Goal: Task Accomplishment & Management: Complete application form

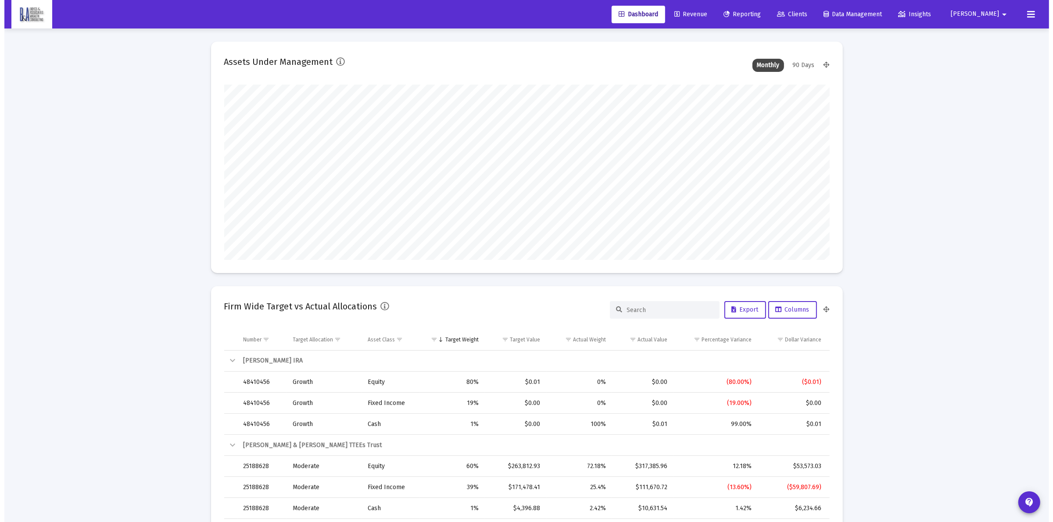
scroll to position [175, 326]
drag, startPoint x: 812, startPoint y: 14, endPoint x: 668, endPoint y: 138, distance: 190.3
click at [803, 14] on span "Clients" at bounding box center [787, 14] width 30 height 7
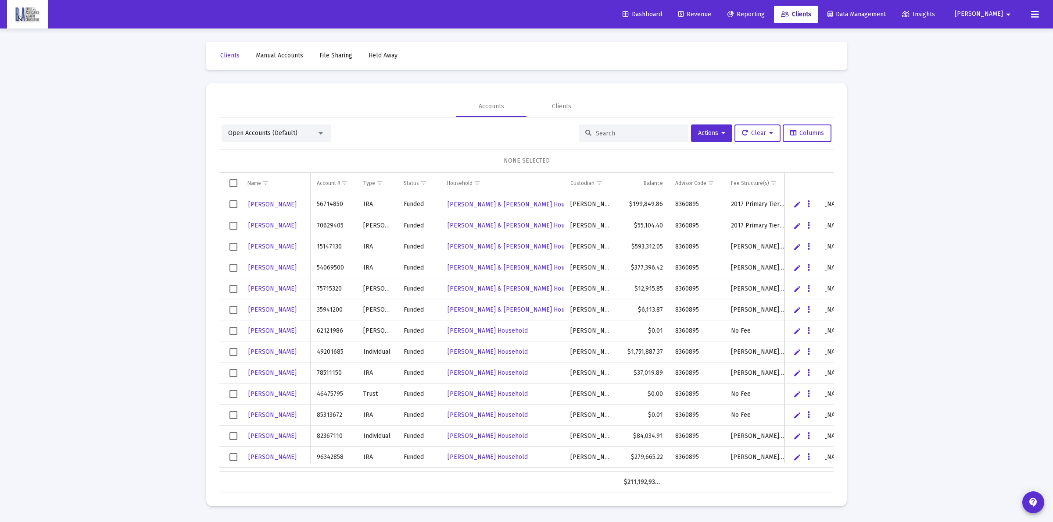
click at [633, 138] on div at bounding box center [633, 134] width 110 height 18
drag, startPoint x: 629, startPoint y: 137, endPoint x: 632, endPoint y: 133, distance: 4.7
click at [629, 136] on div at bounding box center [633, 134] width 110 height 18
click at [632, 133] on input at bounding box center [639, 133] width 86 height 7
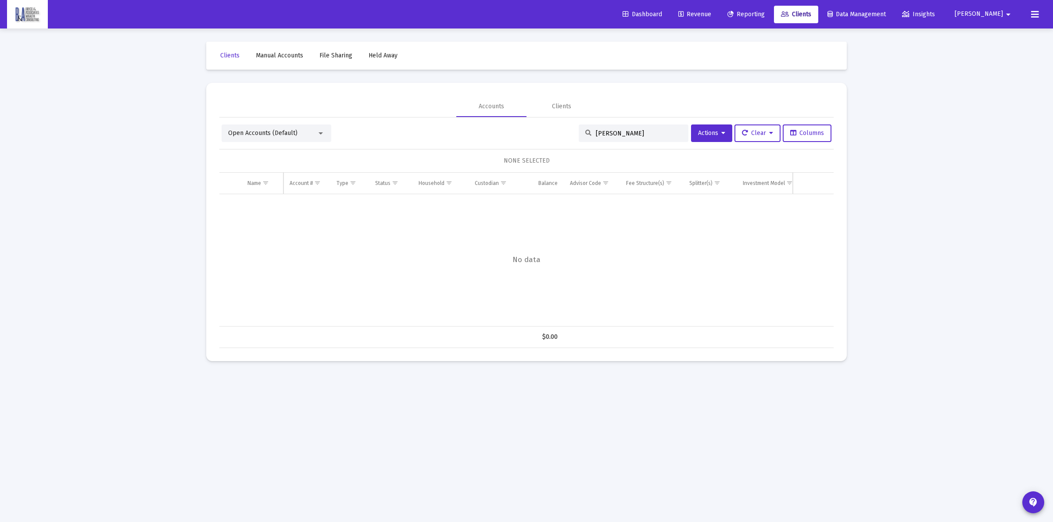
drag, startPoint x: 605, startPoint y: 130, endPoint x: 585, endPoint y: 136, distance: 21.4
click at [585, 136] on div "kate benzon" at bounding box center [633, 134] width 110 height 18
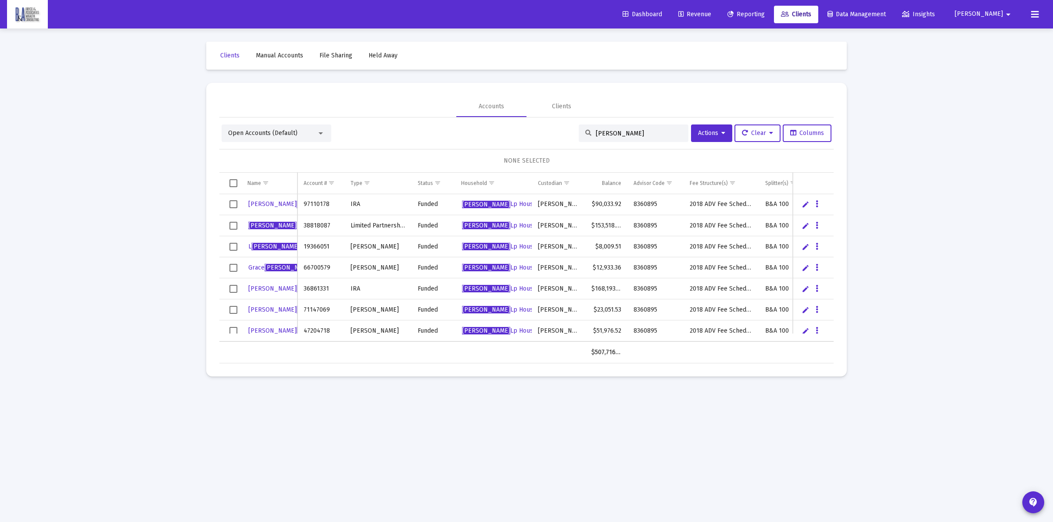
type input "[PERSON_NAME]"
click at [313, 134] on div "Open Accounts (Default)" at bounding box center [272, 133] width 89 height 9
click at [253, 204] on span "Households (Default)" at bounding box center [272, 209] width 89 height 18
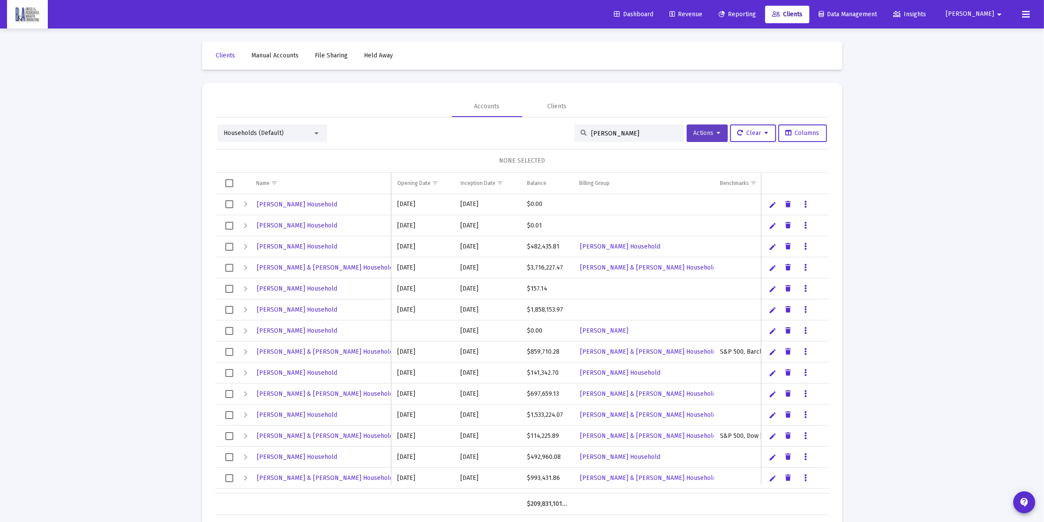
click at [717, 134] on icon at bounding box center [719, 133] width 4 height 6
click at [717, 177] on button "Create Household" at bounding box center [723, 177] width 81 height 21
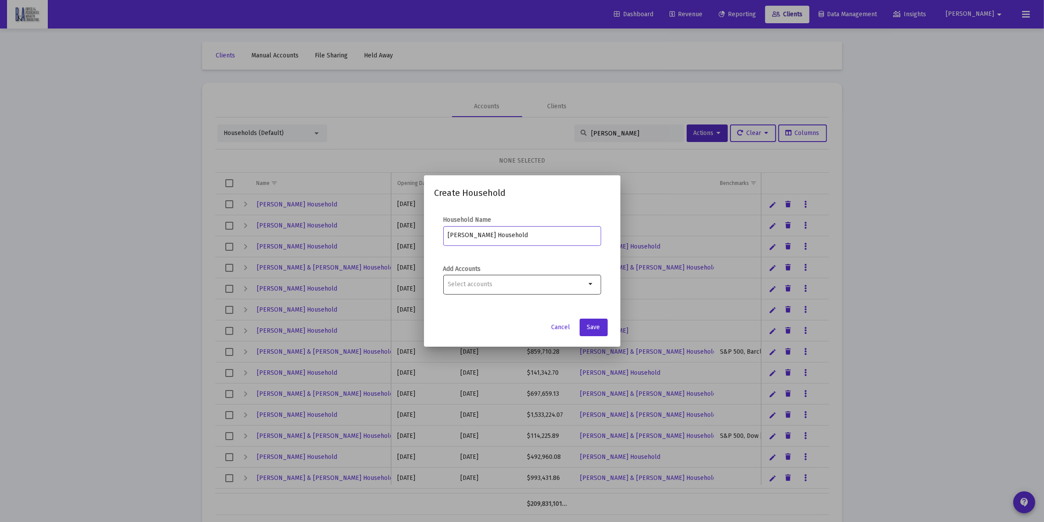
type input "[PERSON_NAME] Household"
click at [485, 276] on div at bounding box center [517, 284] width 138 height 21
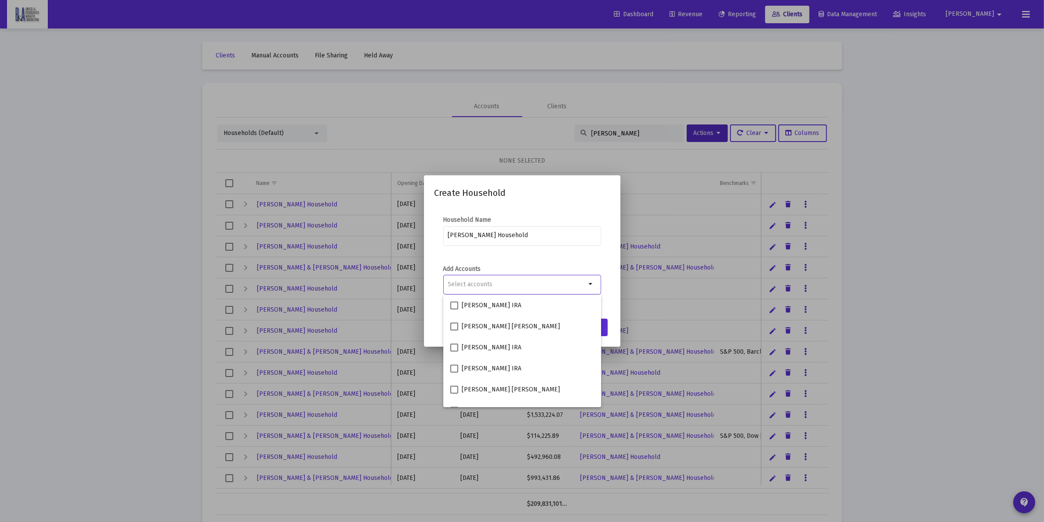
click at [485, 282] on input "Selection" at bounding box center [517, 284] width 138 height 7
type input "[PERSON_NAME]"
click at [450, 367] on span at bounding box center [454, 369] width 8 height 8
click at [454, 373] on input "Grace Benzon Roth IRA" at bounding box center [454, 373] width 0 height 0
checkbox input "true"
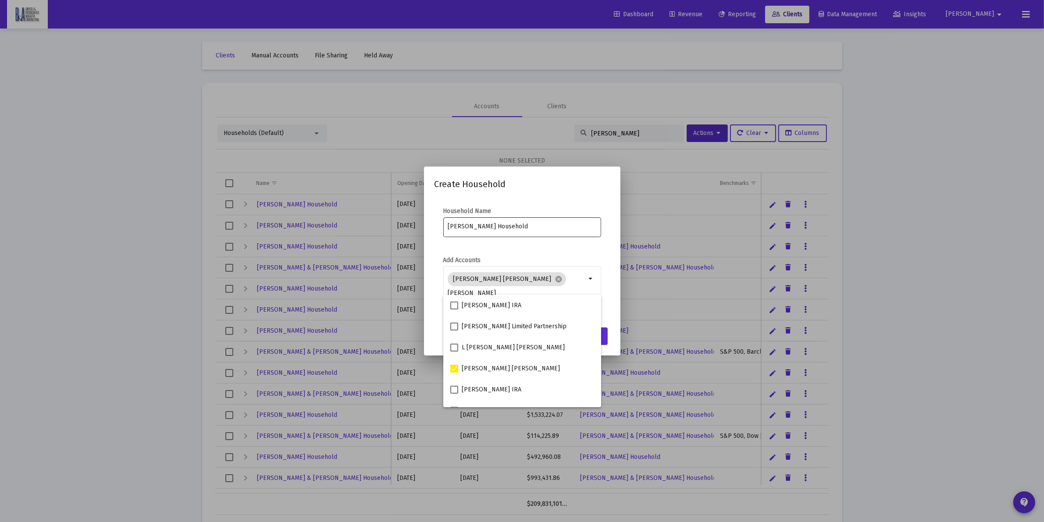
click at [560, 233] on div "[PERSON_NAME] Household" at bounding box center [522, 226] width 149 height 21
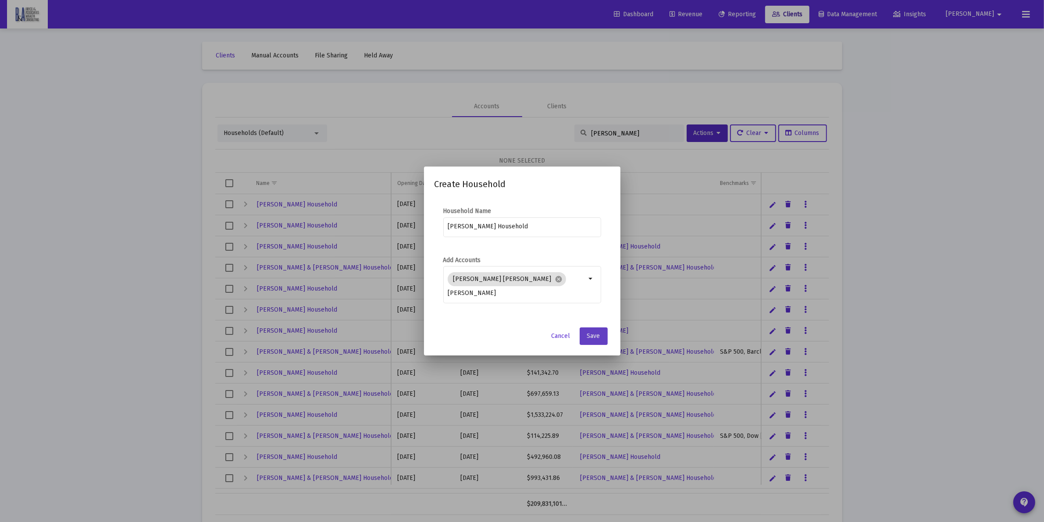
click at [603, 337] on button "Save" at bounding box center [594, 337] width 28 height 18
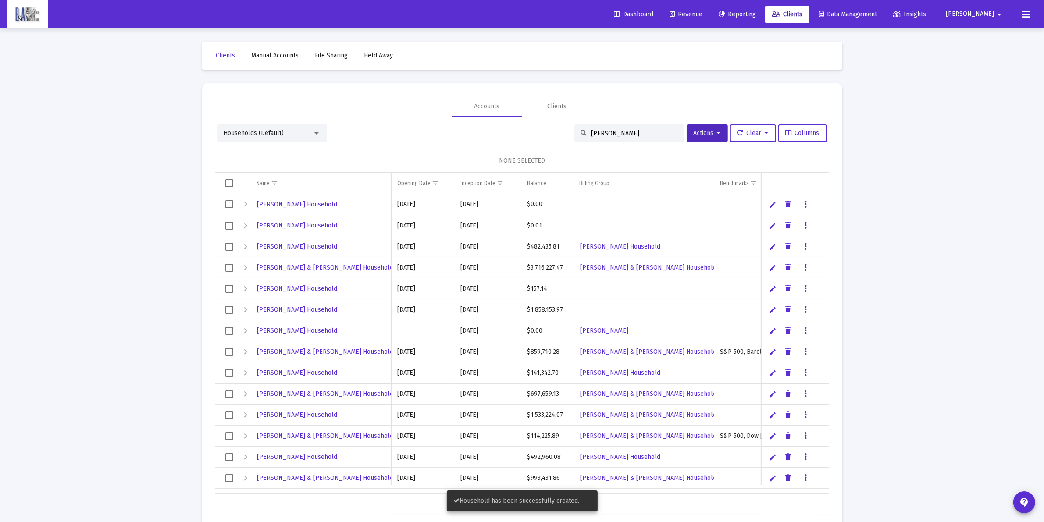
click at [634, 128] on div "[PERSON_NAME]" at bounding box center [630, 134] width 110 height 18
click at [621, 131] on input "[PERSON_NAME]" at bounding box center [635, 133] width 86 height 7
drag, startPoint x: 621, startPoint y: 132, endPoint x: 569, endPoint y: 126, distance: 51.6
click at [575, 128] on div "[PERSON_NAME]" at bounding box center [630, 134] width 110 height 18
type input "[PERSON_NAME]"
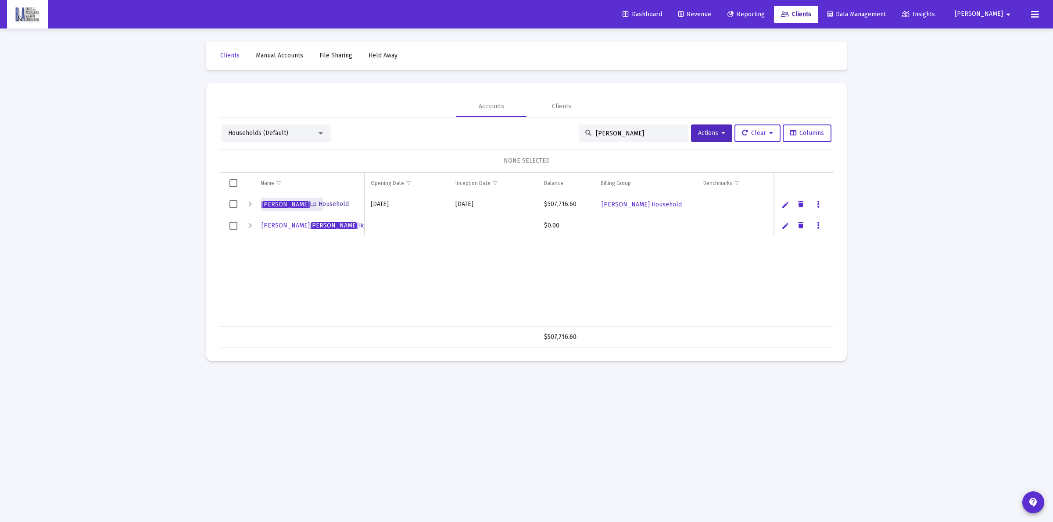
click at [286, 205] on span "Benzon Lp Household" at bounding box center [304, 203] width 87 height 7
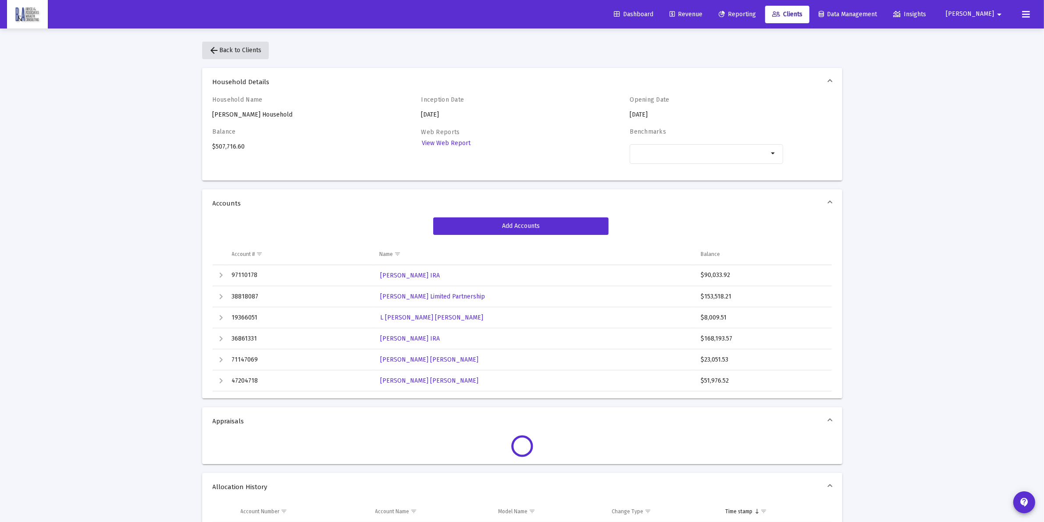
click at [245, 45] on button "arrow_back Back to Clients" at bounding box center [235, 51] width 67 height 18
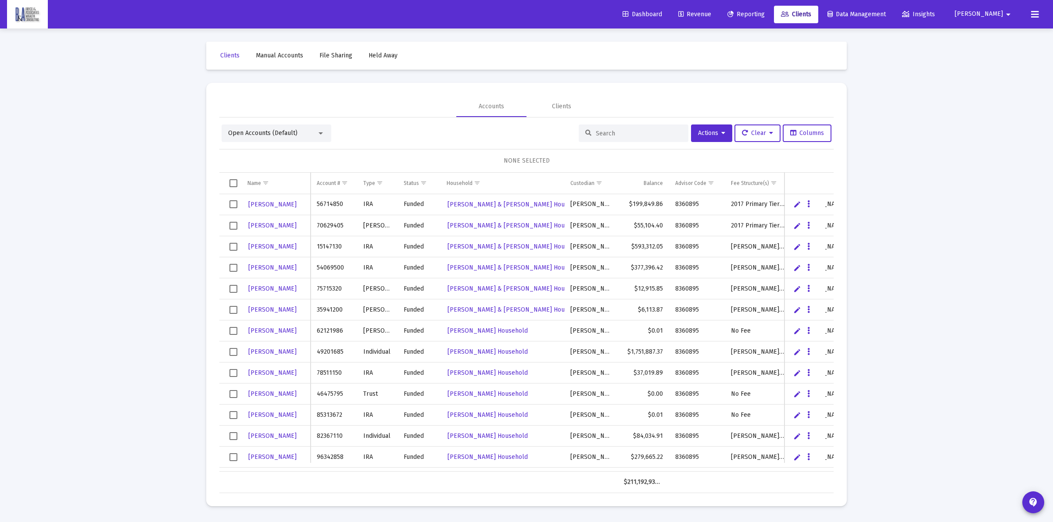
click at [628, 134] on input at bounding box center [639, 133] width 86 height 7
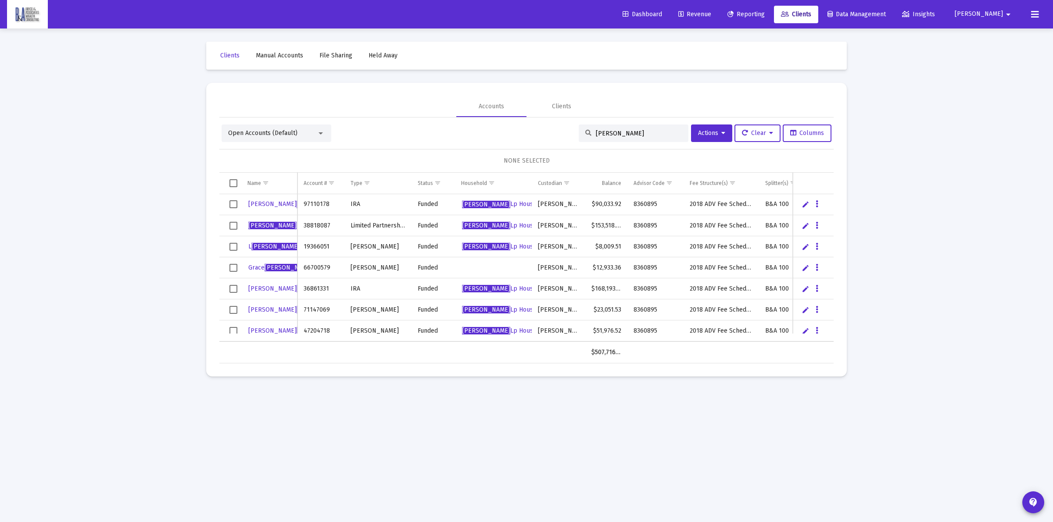
type input "[PERSON_NAME]"
click at [806, 270] on link "Edit" at bounding box center [805, 268] width 8 height 8
click at [257, 266] on input "Grace Benzon" at bounding box center [269, 267] width 56 height 21
type input "[PERSON_NAME]"
click at [805, 268] on link "Save" at bounding box center [804, 268] width 8 height 8
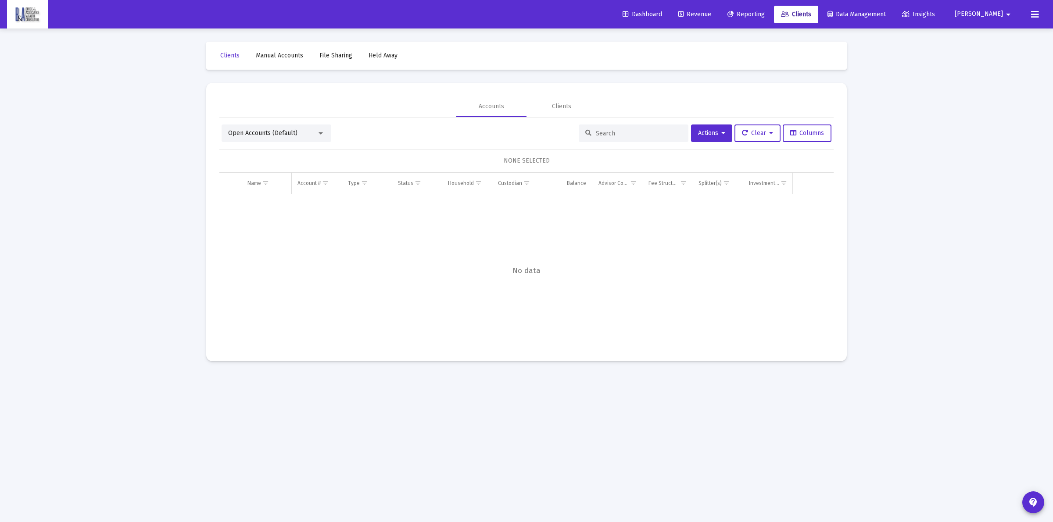
click at [614, 128] on div at bounding box center [633, 134] width 110 height 18
click at [613, 132] on input at bounding box center [639, 133] width 86 height 7
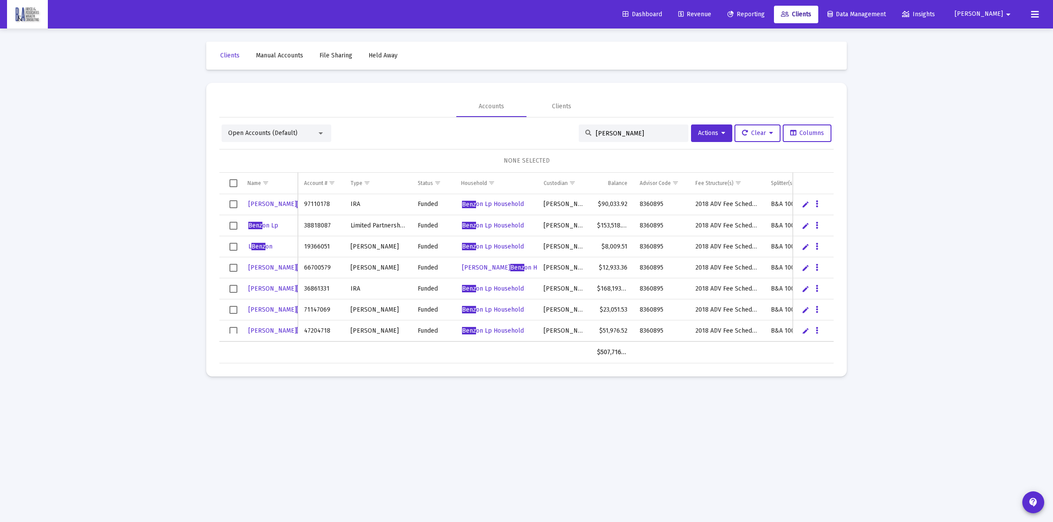
type input "[PERSON_NAME]"
click at [1039, 12] on button at bounding box center [1035, 15] width 18 height 18
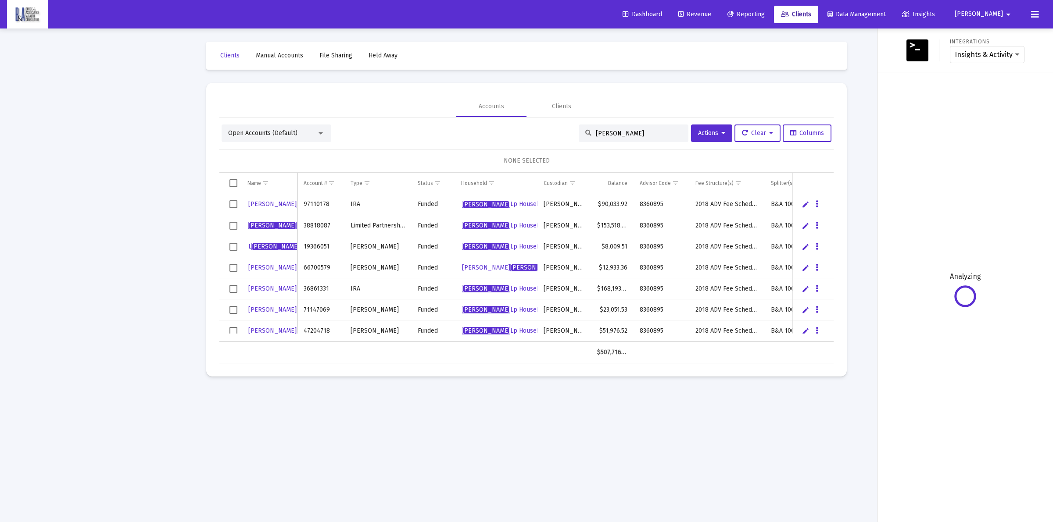
drag, startPoint x: 848, startPoint y: 114, endPoint x: 907, endPoint y: 54, distance: 84.7
click at [849, 113] on div at bounding box center [526, 261] width 1053 height 522
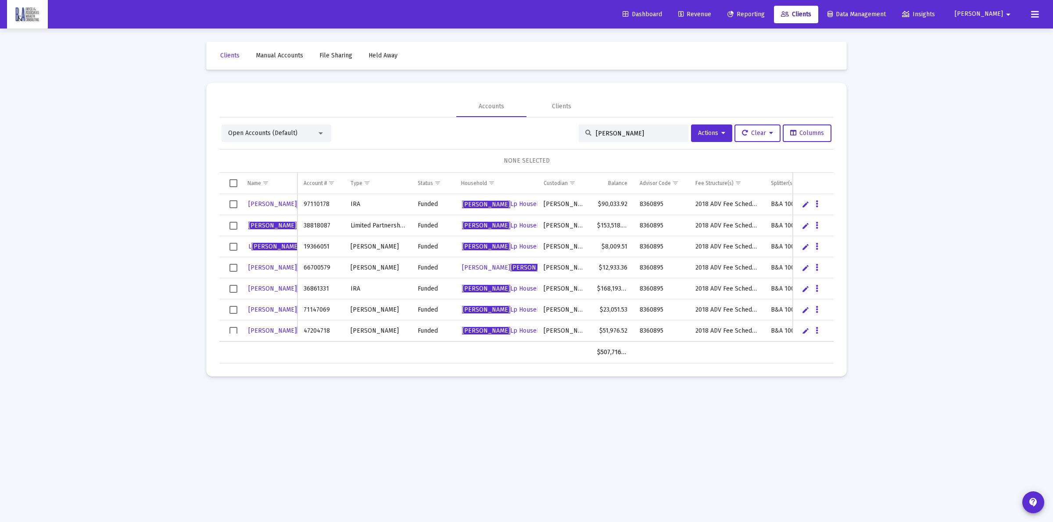
click at [1000, 13] on span "[PERSON_NAME]" at bounding box center [978, 14] width 48 height 7
click at [998, 36] on span "Settings" at bounding box center [1009, 37] width 26 height 21
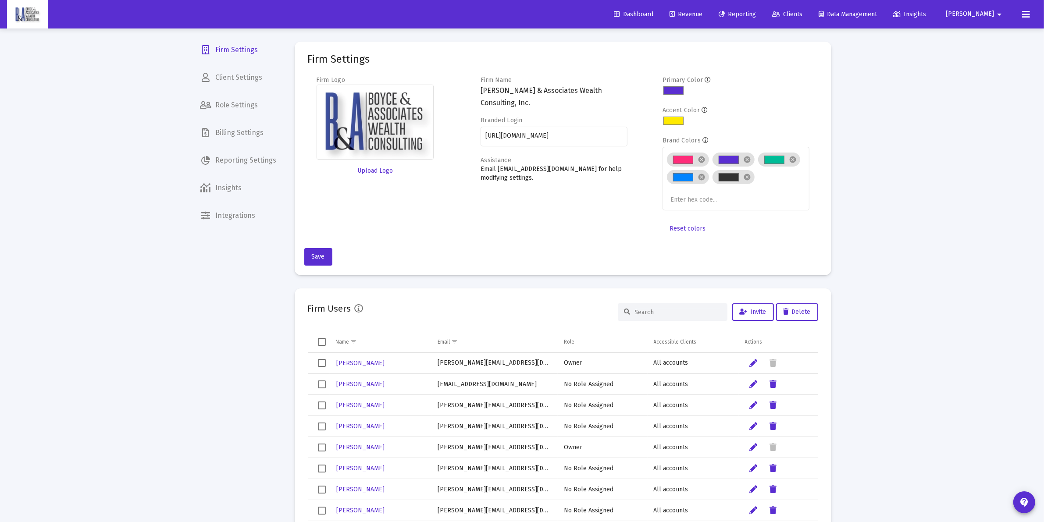
click at [229, 73] on span "Client Settings" at bounding box center [238, 77] width 90 height 21
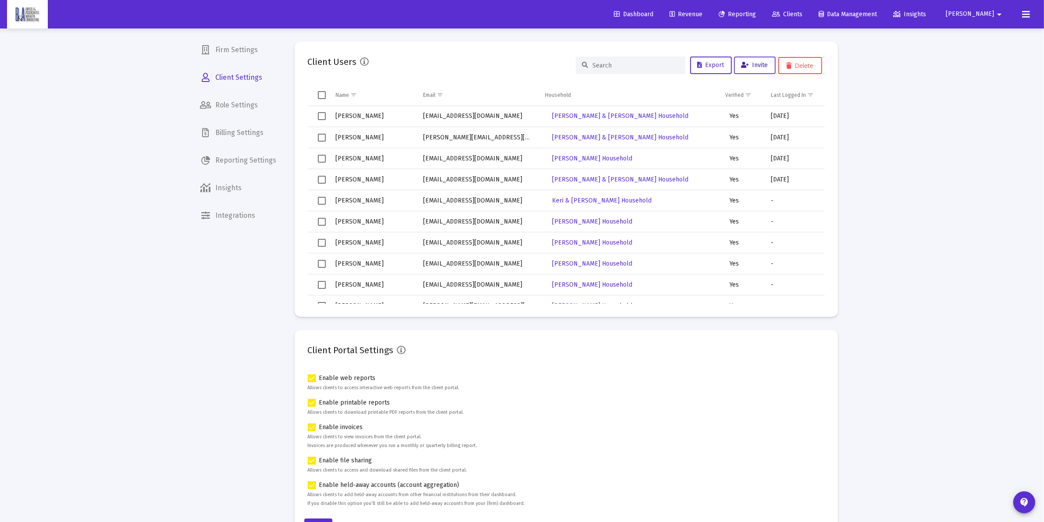
click at [765, 64] on span "Invite" at bounding box center [755, 64] width 27 height 7
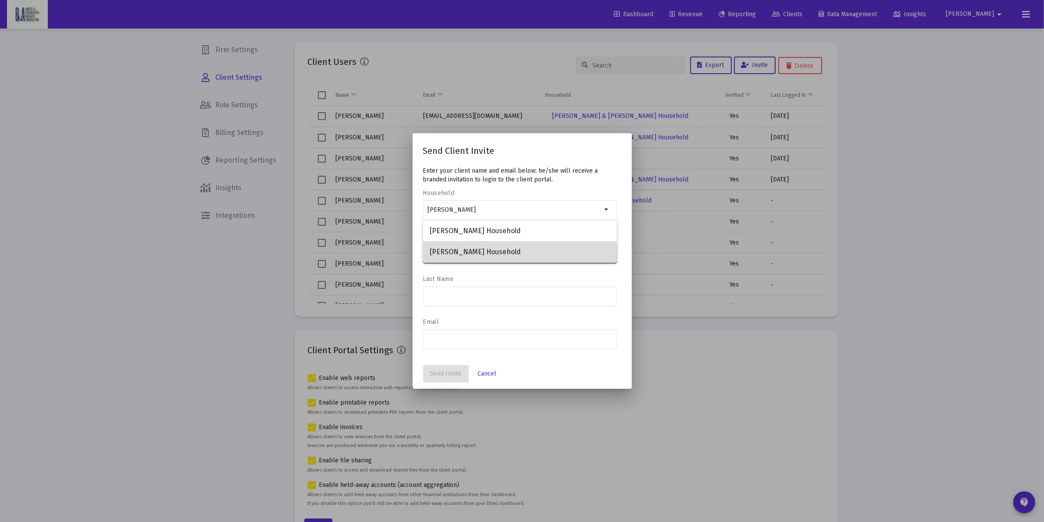
click at [468, 251] on span "[PERSON_NAME] Household" at bounding box center [520, 252] width 180 height 21
type input "[PERSON_NAME] Household"
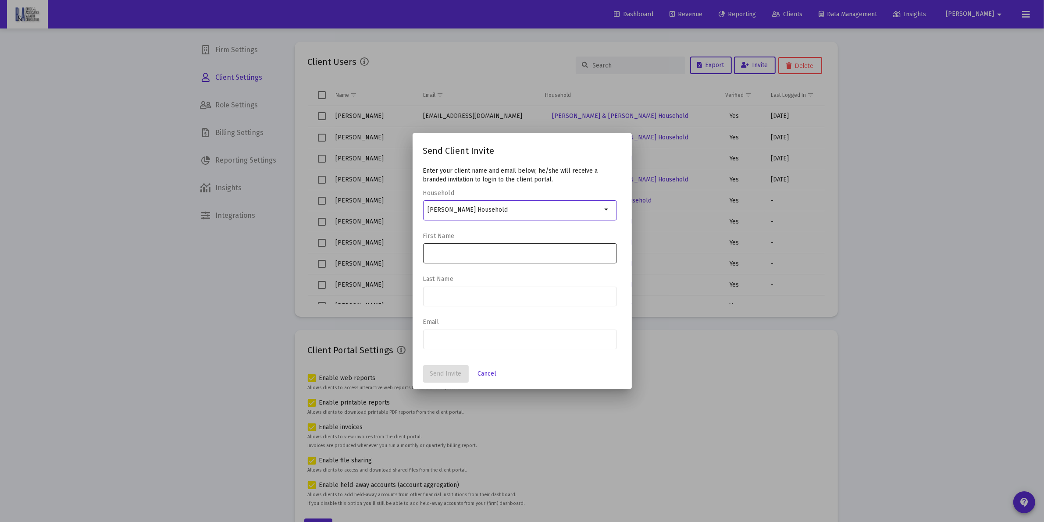
click at [437, 250] on input at bounding box center [520, 253] width 185 height 7
type input "[PERSON_NAME]"
click at [476, 299] on input at bounding box center [520, 296] width 185 height 7
type input "j"
type input "[PERSON_NAME]"
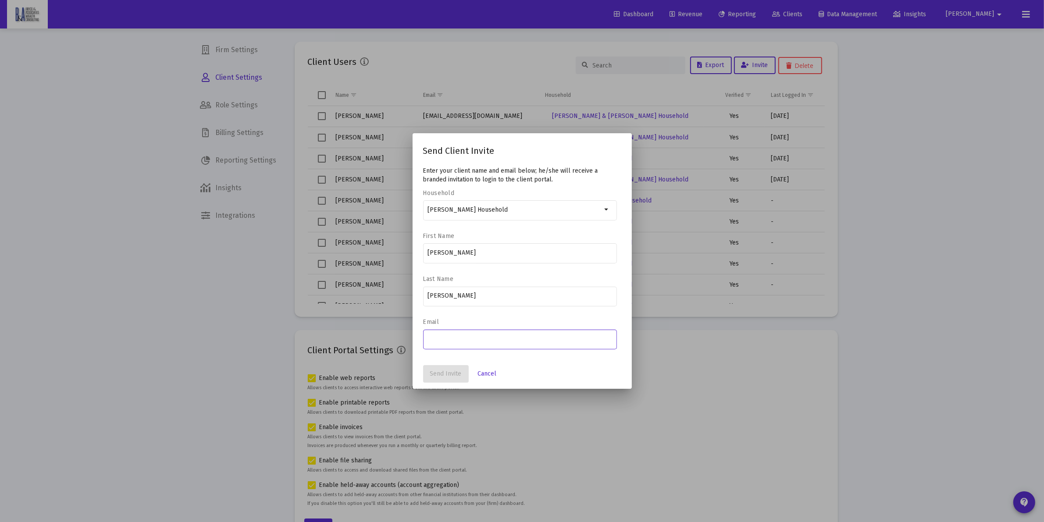
click at [457, 338] on input "email" at bounding box center [520, 338] width 185 height 7
paste input "[EMAIL_ADDRESS][DOMAIN_NAME]"
type input "[EMAIL_ADDRESS][DOMAIN_NAME]"
click at [442, 371] on span "Send Invite" at bounding box center [446, 373] width 32 height 7
